Goal: Task Accomplishment & Management: Manage account settings

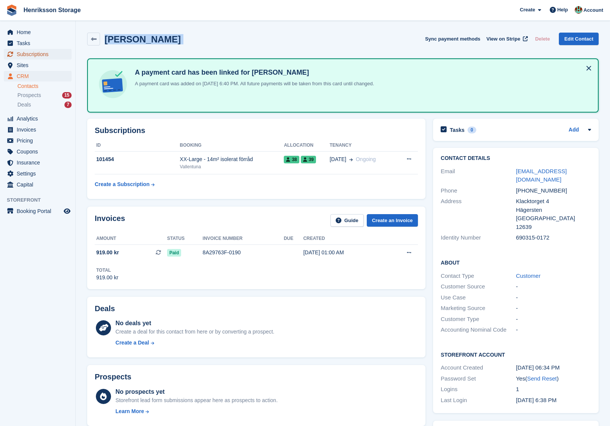
click at [33, 53] on span "Subscriptions" at bounding box center [39, 54] width 45 height 11
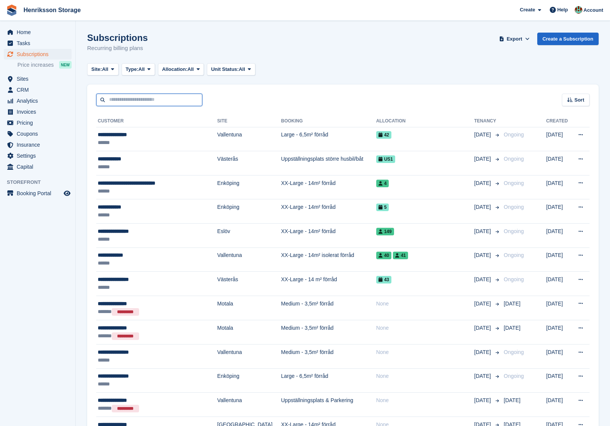
click at [168, 102] on input "text" at bounding box center [149, 100] width 106 height 12
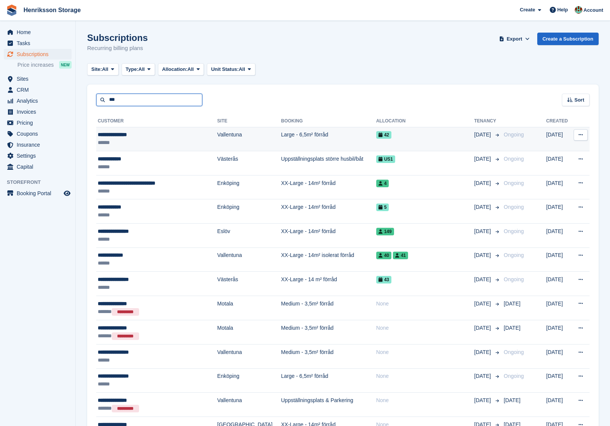
type input "*****"
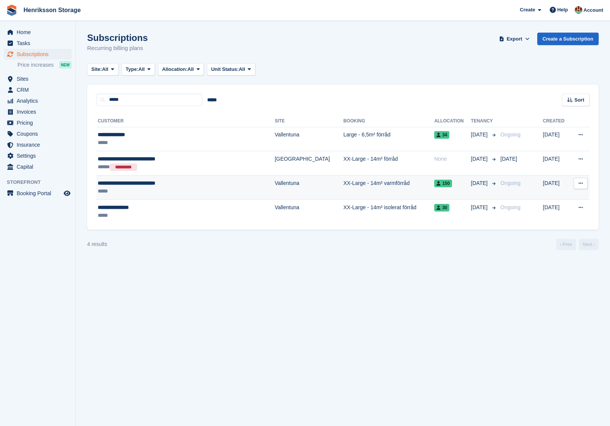
click at [221, 189] on div "*****" at bounding box center [169, 191] width 142 height 8
